Goal: Check status: Check status

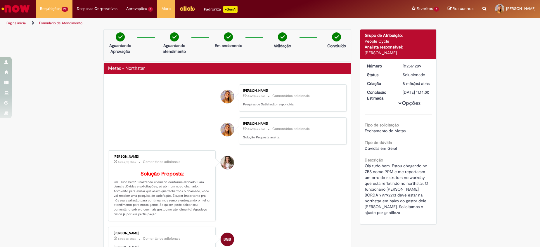
click at [9, 155] on div "Verificar Código de Barras Aguardando Aprovação Aguardando atendimento Em andam…" at bounding box center [270, 195] width 540 height 332
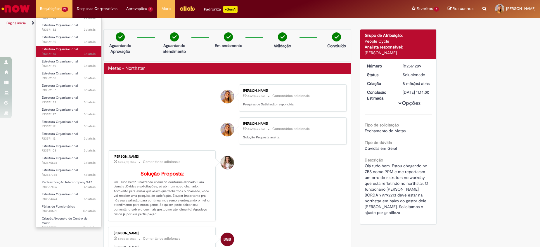
scroll to position [44, 0]
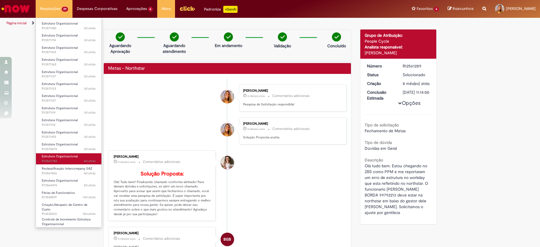
click at [71, 160] on span "4d atrás 4 dias atrás R13567744" at bounding box center [69, 161] width 54 height 5
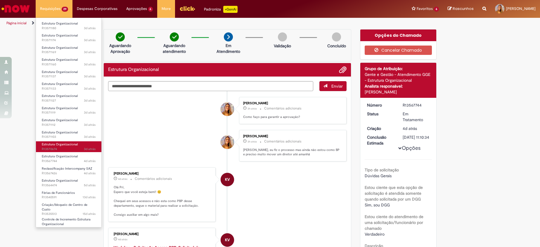
click at [76, 146] on span "Estrutura Organizacional" at bounding box center [60, 144] width 36 height 4
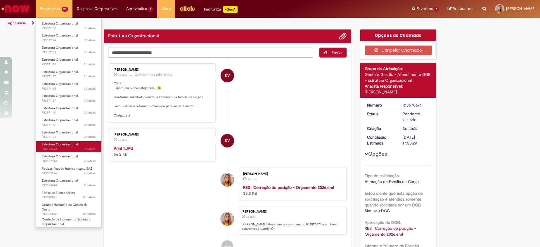
click at [80, 148] on span "3d atrás 3 dias atrás R13570674" at bounding box center [69, 149] width 54 height 5
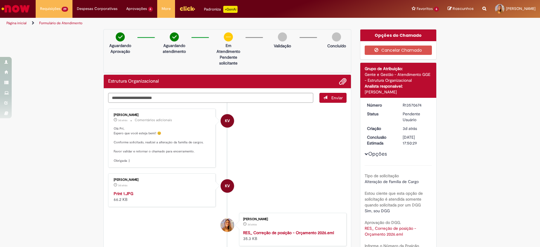
click at [265, 141] on li "KV Karine Vieira 3d atrás 3 dias atrás Comentários adicionais Olá Pri, Espero q…" at bounding box center [227, 138] width 238 height 59
click at [78, 182] on div "Verificar Código de Barras Aguardando Aprovação Aguardando atendimento Em Atend…" at bounding box center [270, 214] width 540 height 371
click at [288, 122] on li "KV Karine Vieira 3d atrás 3 dias atrás Comentários adicionais Olá Pri, Espero q…" at bounding box center [227, 138] width 238 height 59
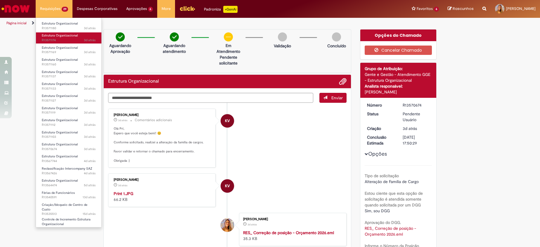
click at [60, 41] on span "3d atrás 3 dias atrás R13571174" at bounding box center [69, 40] width 54 height 5
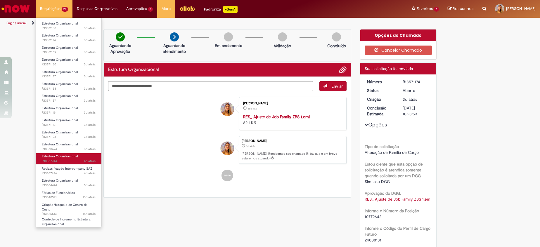
click at [77, 157] on link "Estrutura Organizacional 4d atrás 4 dias atrás R13567744" at bounding box center [68, 158] width 65 height 11
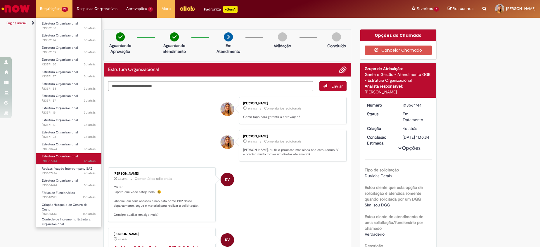
click at [75, 155] on span "Estrutura Organizacional" at bounding box center [60, 156] width 36 height 4
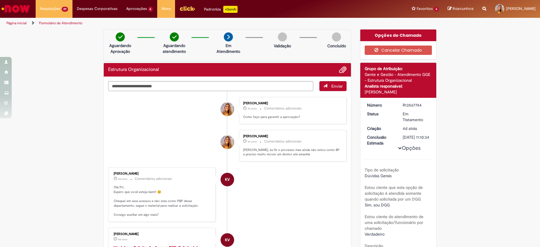
click at [141, 139] on li "Priscila Cerri Sampaio 3h atrás 3 horas atrás Comentários adicionais Kari, eu f…" at bounding box center [227, 146] width 238 height 32
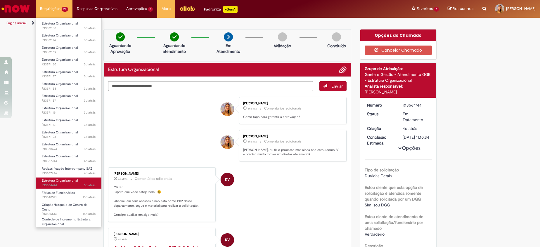
click at [75, 181] on span "Estrutura Organizacional" at bounding box center [60, 180] width 36 height 4
click at [73, 184] on span "5d atrás 5 dias atrás R13564474" at bounding box center [69, 185] width 54 height 5
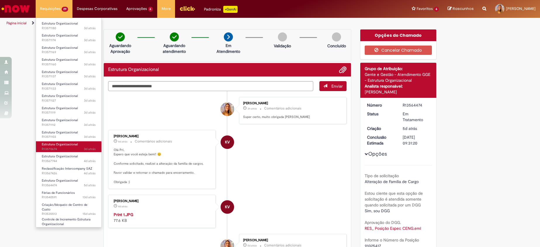
click at [72, 148] on span "3d atrás 3 dias atrás R13570674" at bounding box center [69, 149] width 54 height 5
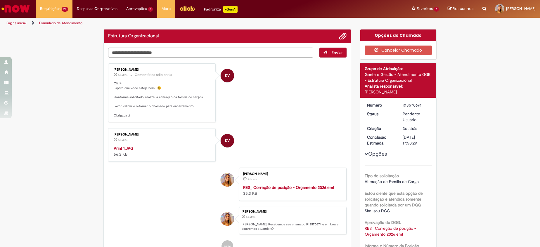
click at [284, 123] on ul "KV Karine Vieira 3d atrás 3 dias atrás Comentários adicionais Olá Pri, Espero q…" at bounding box center [227, 158] width 238 height 200
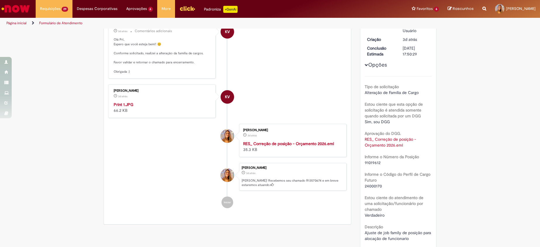
scroll to position [133, 0]
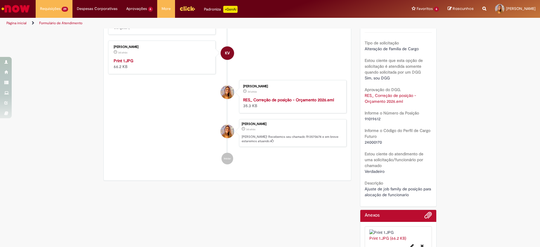
click at [372, 120] on span "91019612" at bounding box center [373, 118] width 16 height 5
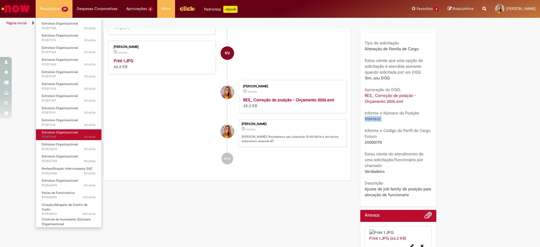
click at [58, 135] on span "3d atrás 3 dias atrás R13571103" at bounding box center [69, 137] width 54 height 5
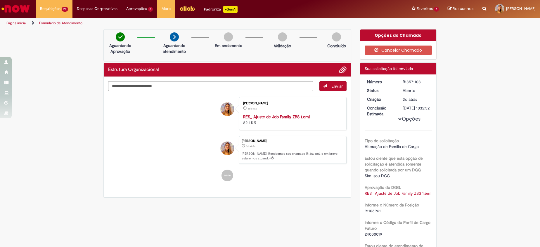
click at [76, 153] on div "Verificar Código de Barras Aguardando Aprovação Aguardando atendimento Em andam…" at bounding box center [270, 192] width 540 height 327
drag, startPoint x: 486, startPoint y: 113, endPoint x: 539, endPoint y: 63, distance: 73.4
click at [511, 89] on div "Verificar Código de Barras Aguardando Aprovação Aguardando atendimento Em andam…" at bounding box center [270, 192] width 540 height 327
click at [95, 118] on div "Verificar Código de Barras Aguardando Aprovação Aguardando atendimento Em andam…" at bounding box center [270, 192] width 540 height 327
click at [530, 83] on div "Verificar Código de Barras Aguardando Aprovação Aguardando atendimento Em andam…" at bounding box center [270, 192] width 540 height 327
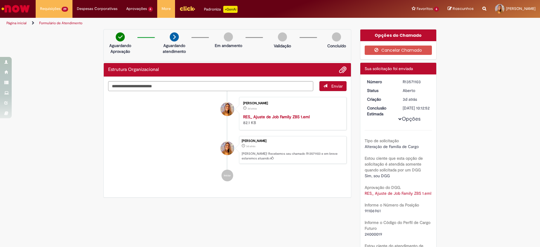
click at [20, 6] on img "Ir para a Homepage" at bounding box center [16, 9] width 30 height 12
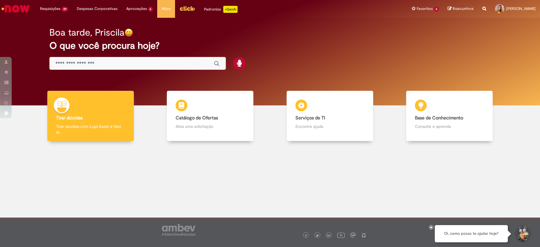
click at [109, 60] on input "Basta digitar aqui" at bounding box center [132, 63] width 152 height 7
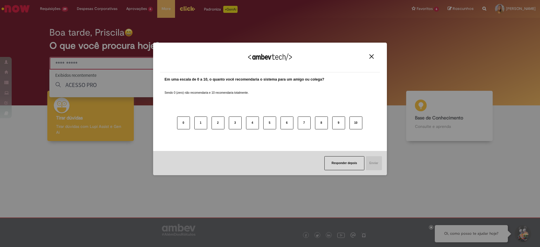
type input "**********"
click at [369, 60] on div "Agradecemos seu feedback!" at bounding box center [270, 61] width 220 height 23
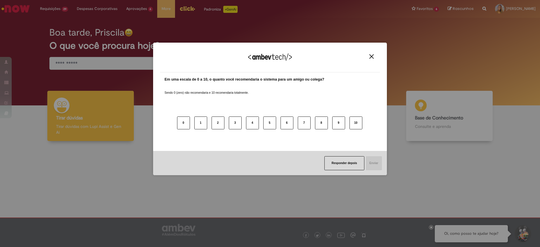
drag, startPoint x: 371, startPoint y: 57, endPoint x: 266, endPoint y: 49, distance: 105.8
click at [371, 56] on img "Close" at bounding box center [371, 56] width 4 height 4
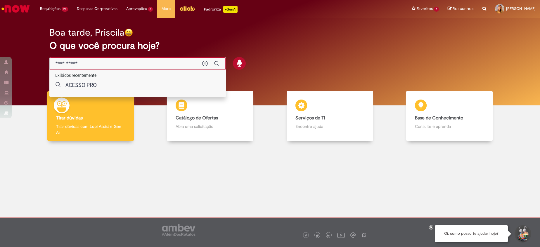
drag, startPoint x: 124, startPoint y: 64, endPoint x: 41, endPoint y: 68, distance: 82.5
click at [42, 68] on div "Boa tarde, Priscila O que você procura hoje?" at bounding box center [270, 49] width 462 height 50
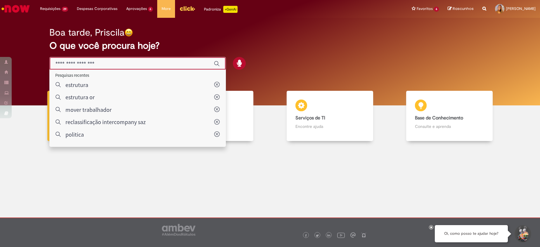
click at [456, 72] on div "Boa tarde, Priscila O que você procura hoje?" at bounding box center [270, 49] width 462 height 50
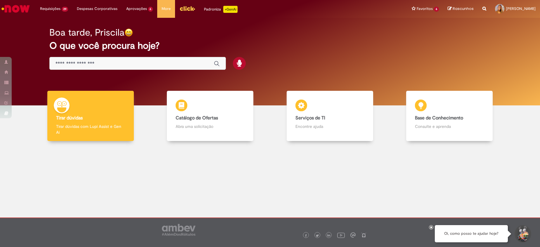
click at [47, 27] on div "Boa tarde, Priscila O que você procura hoje?" at bounding box center [270, 49] width 462 height 50
drag, startPoint x: 95, startPoint y: 158, endPoint x: 84, endPoint y: 130, distance: 30.5
click at [95, 158] on div at bounding box center [269, 187] width 531 height 84
click at [42, 41] on div "Boa tarde, Priscila O que você procura hoje?" at bounding box center [270, 49] width 462 height 50
click at [24, 10] on img "Ir para a Homepage" at bounding box center [16, 9] width 30 height 12
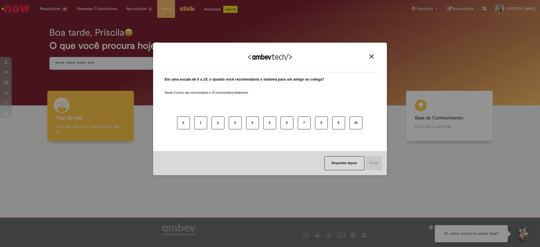
drag, startPoint x: 32, startPoint y: 50, endPoint x: 31, endPoint y: 41, distance: 9.4
click at [32, 50] on div "Agradecemos seu feedback! Em uma escala de 0 a 10, o quanto você recomendaria o…" at bounding box center [270, 123] width 540 height 247
click at [16, 7] on div "Agradecemos seu feedback! Em uma escala de 0 a 10, o quanto você recomendaria o…" at bounding box center [270, 123] width 540 height 247
drag, startPoint x: 376, startPoint y: 56, endPoint x: 372, endPoint y: 56, distance: 3.8
click at [376, 56] on div "Agradecemos seu feedback!" at bounding box center [270, 61] width 220 height 23
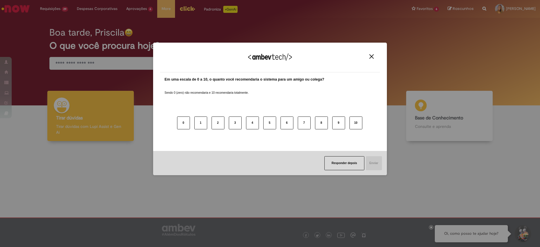
click at [372, 56] on img "Close" at bounding box center [371, 56] width 4 height 4
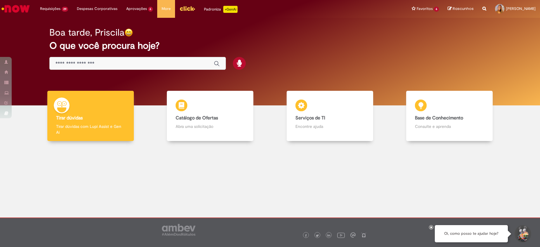
drag, startPoint x: 432, startPoint y: 57, endPoint x: 532, endPoint y: 57, distance: 99.6
click at [440, 57] on div "Boa tarde, Priscila O que você procura hoje?" at bounding box center [270, 49] width 462 height 50
click at [108, 156] on div at bounding box center [269, 187] width 531 height 84
click at [8, 6] on img "Ir para a Homepage" at bounding box center [16, 9] width 30 height 12
